Goal: Task Accomplishment & Management: Use online tool/utility

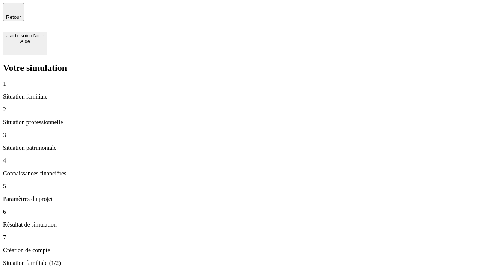
type input "30 000"
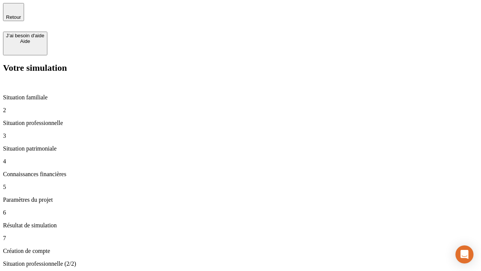
type input "1 000"
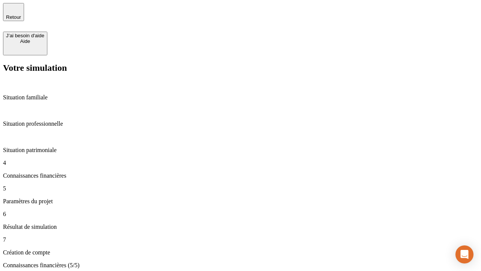
type input "65"
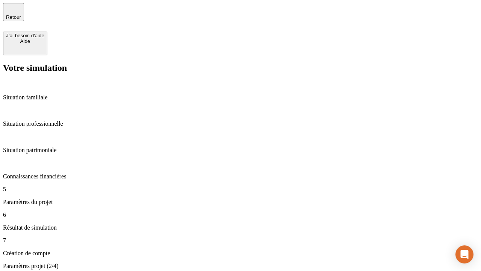
type input "5 000"
type input "640"
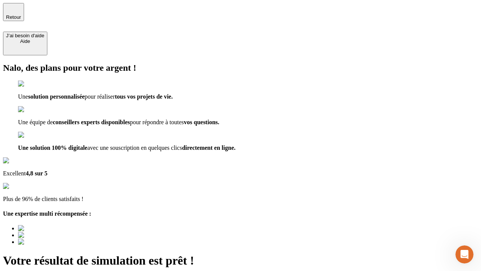
type input "[EMAIL_ADDRESS][DOMAIN_NAME]"
